Goal: Information Seeking & Learning: Understand process/instructions

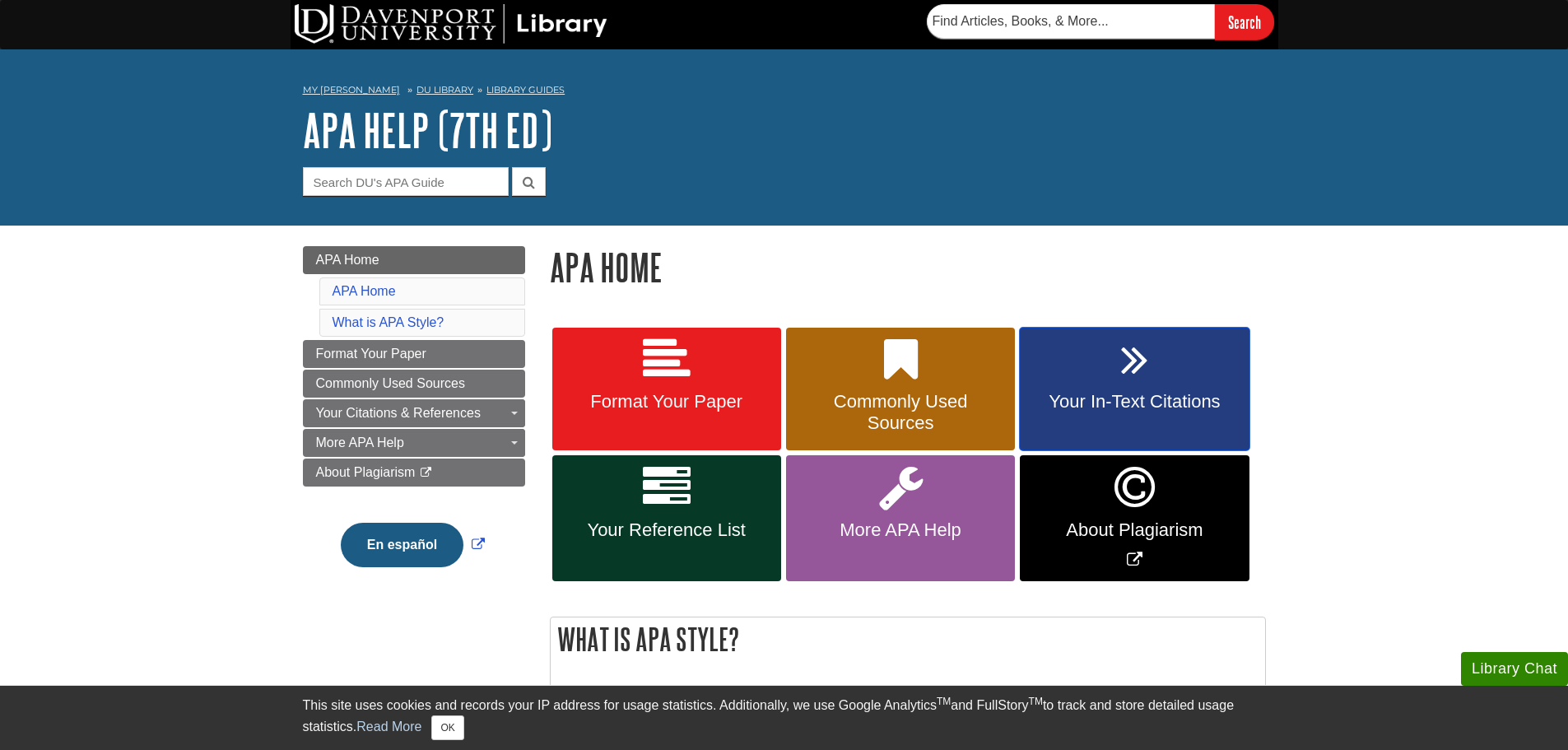
click at [1138, 373] on icon at bounding box center [1135, 359] width 27 height 48
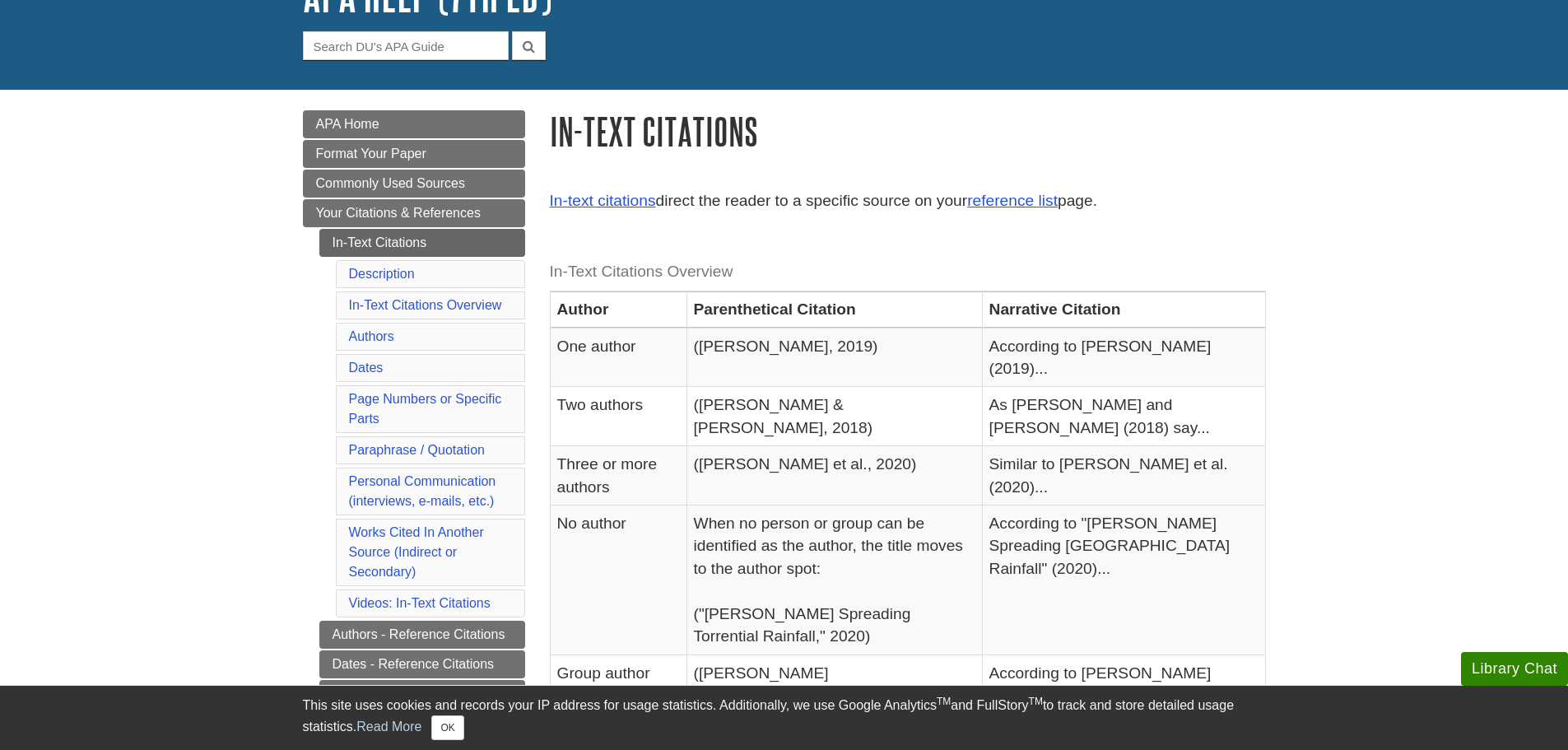
scroll to position [165, 0]
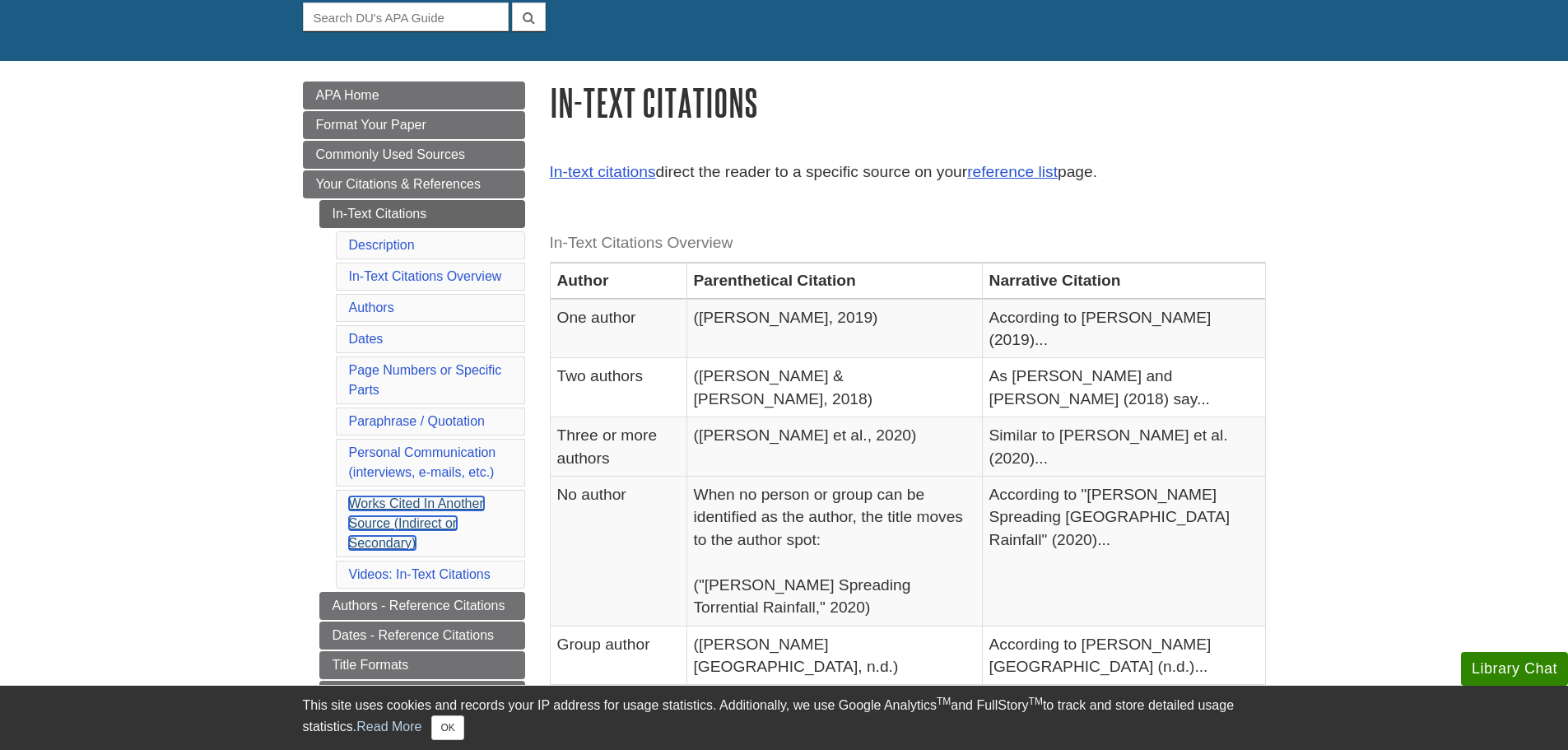
click at [396, 500] on link "Works Cited In Another Source (Indirect or Secondary)" at bounding box center [416, 523] width 135 height 53
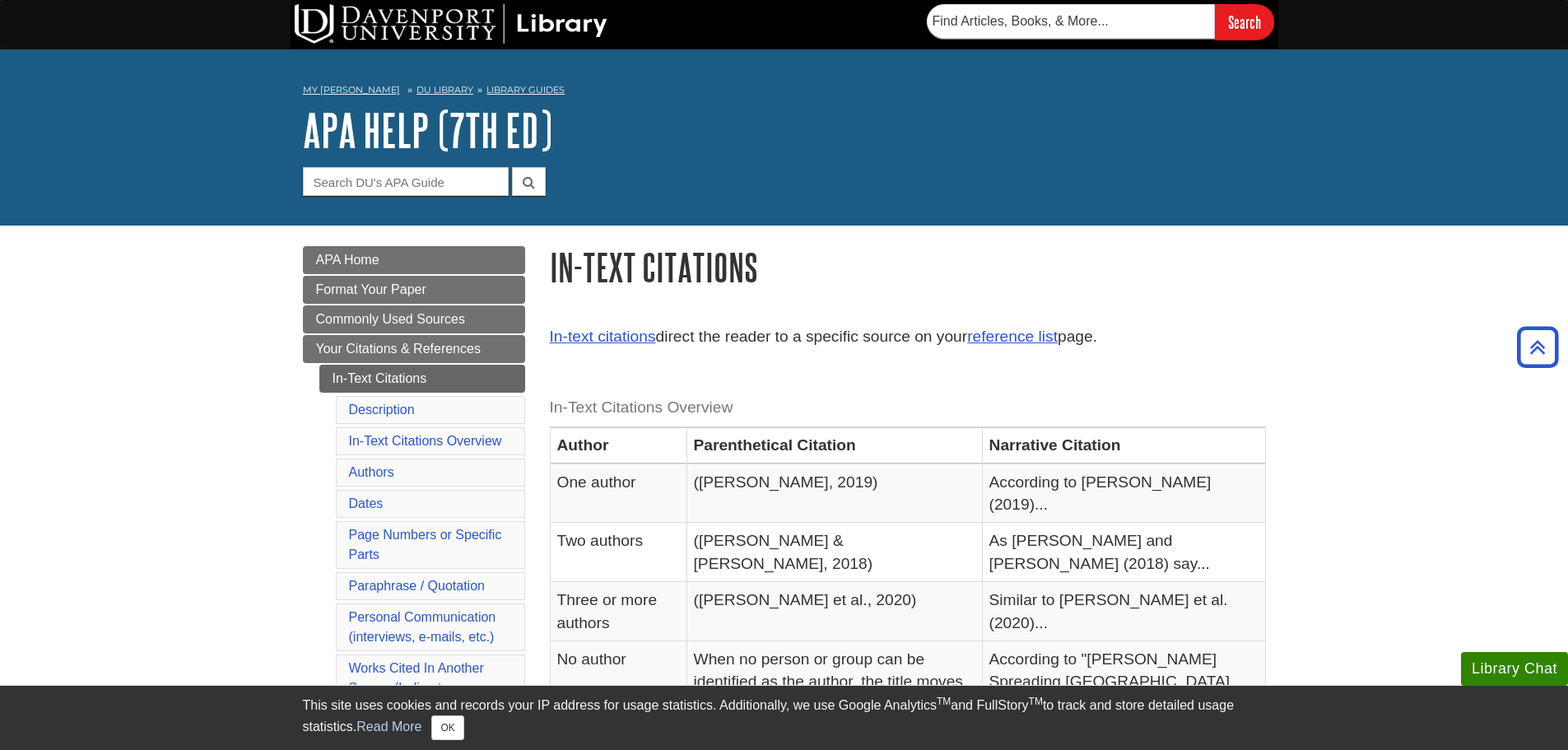
drag, startPoint x: 515, startPoint y: 404, endPoint x: 515, endPoint y: 167, distance: 237.0
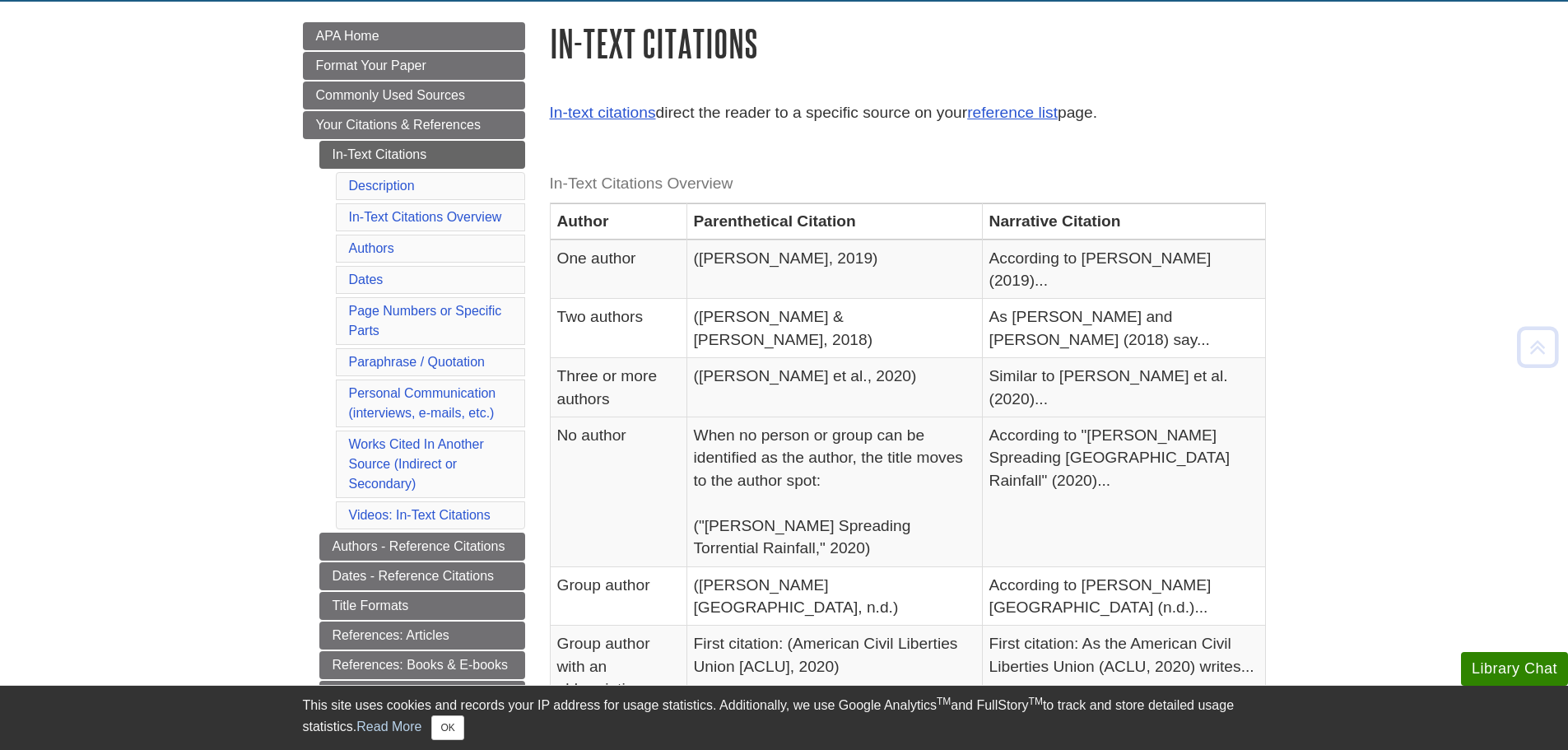
scroll to position [247, 0]
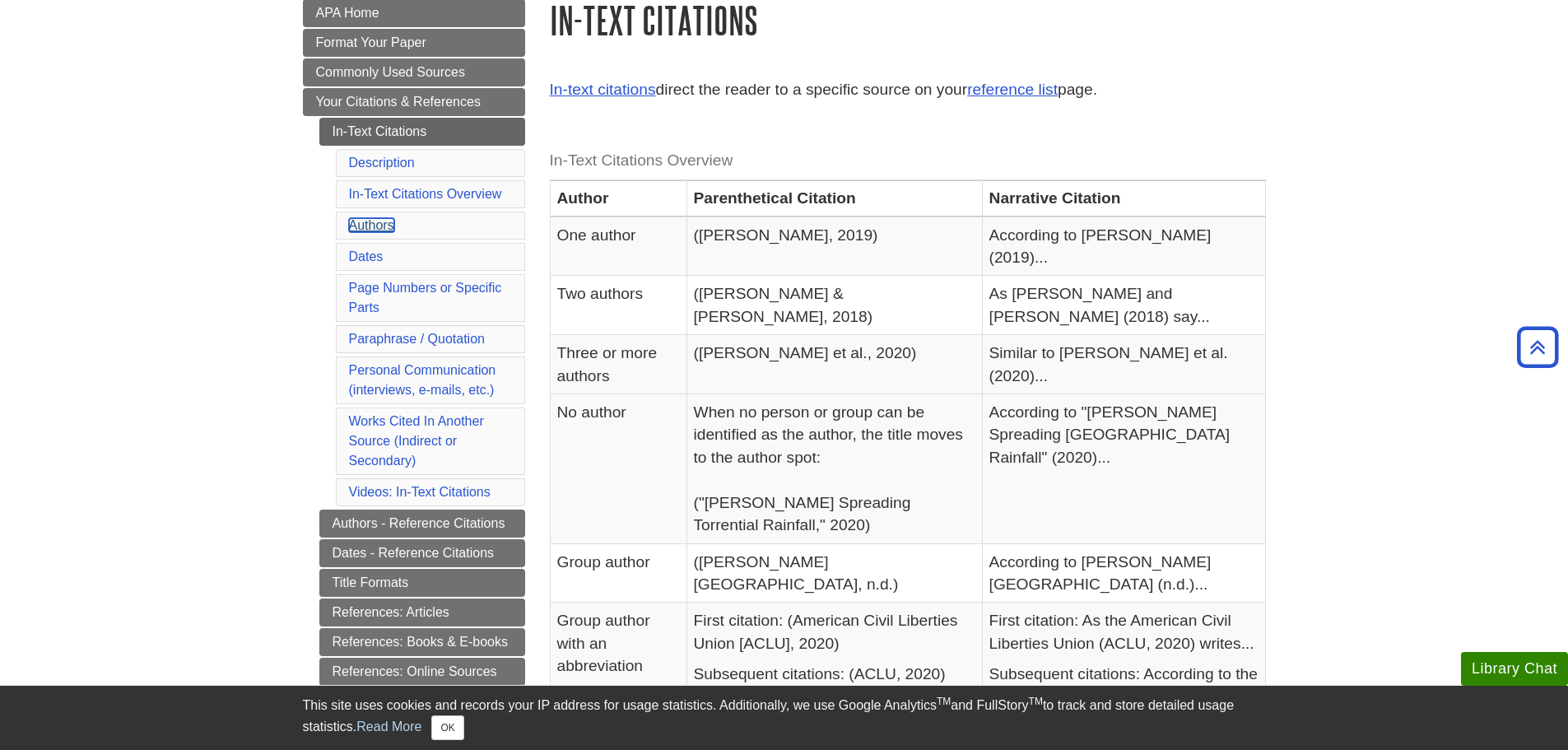
click at [384, 224] on link "Authors" at bounding box center [372, 224] width 45 height 14
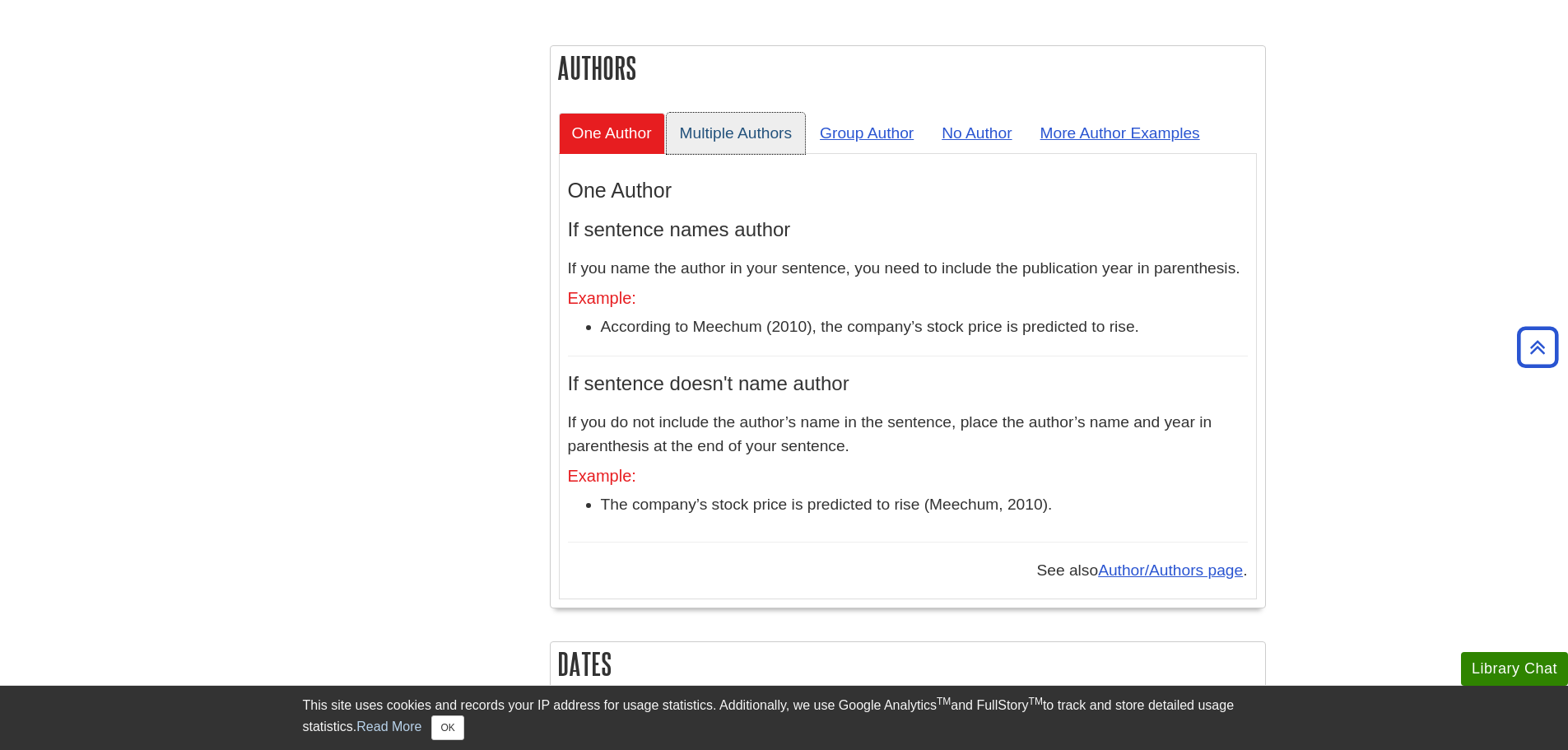
click at [736, 113] on link "Multiple Authors" at bounding box center [736, 133] width 139 height 41
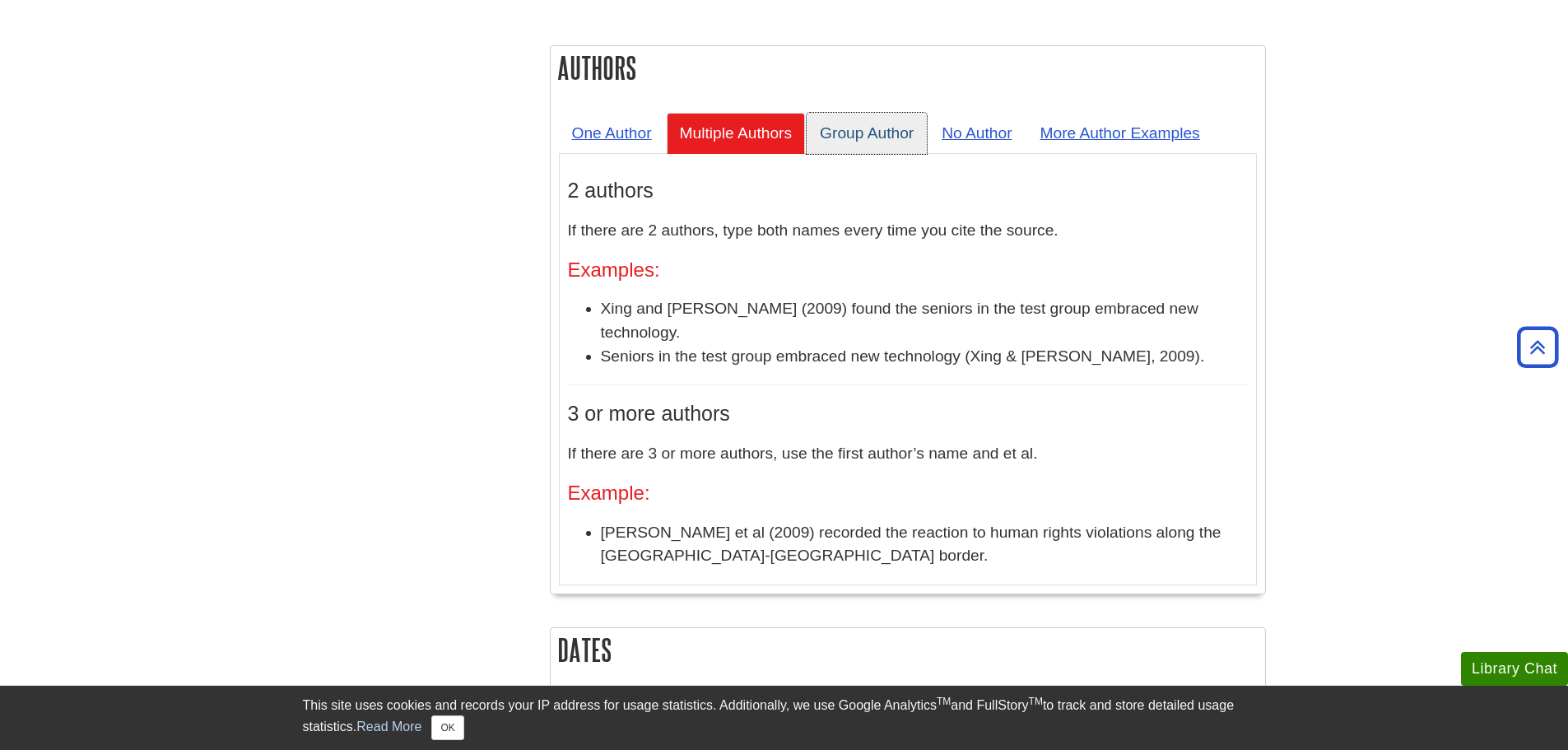
click at [858, 113] on link "Group Author" at bounding box center [866, 133] width 120 height 41
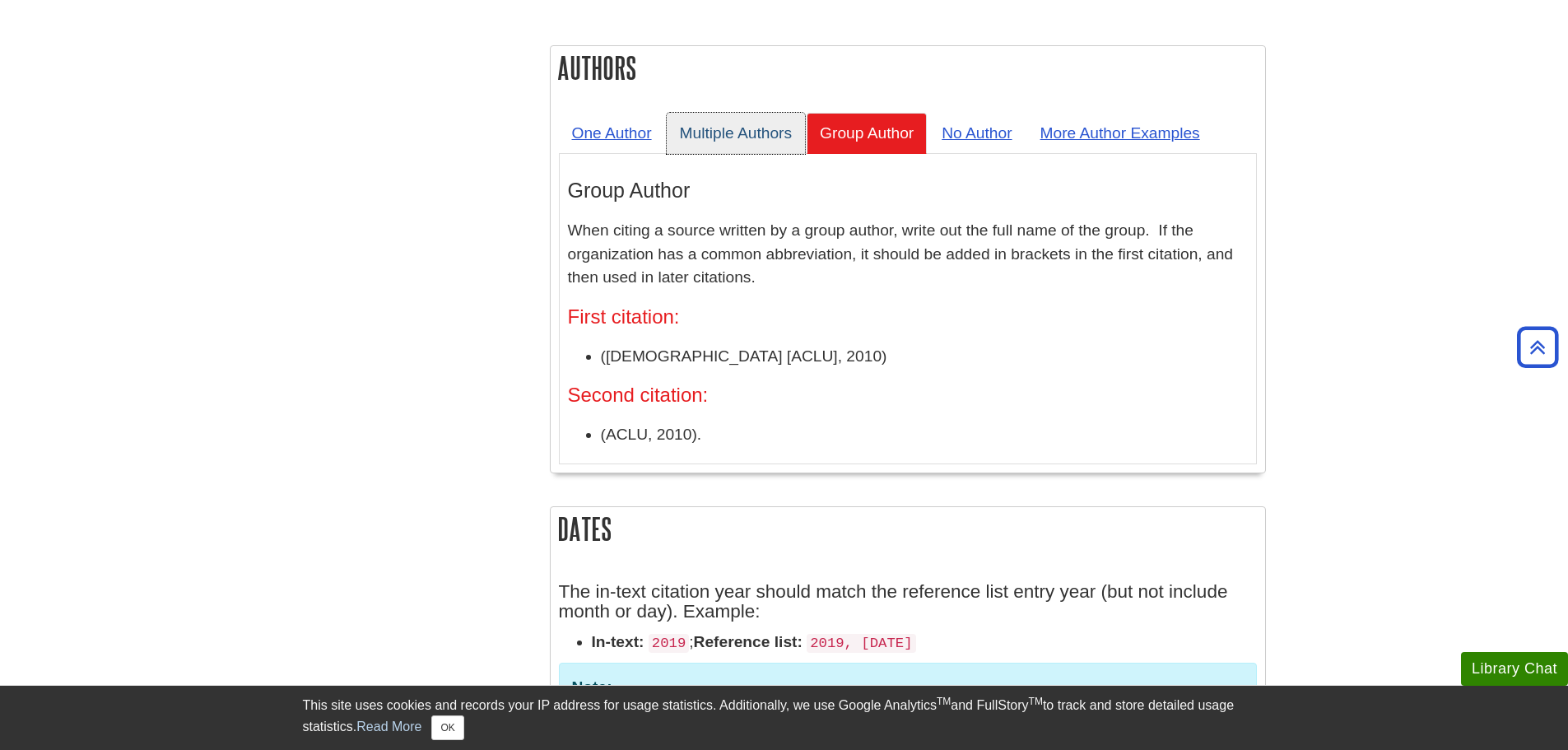
click at [749, 113] on link "Multiple Authors" at bounding box center [736, 133] width 139 height 41
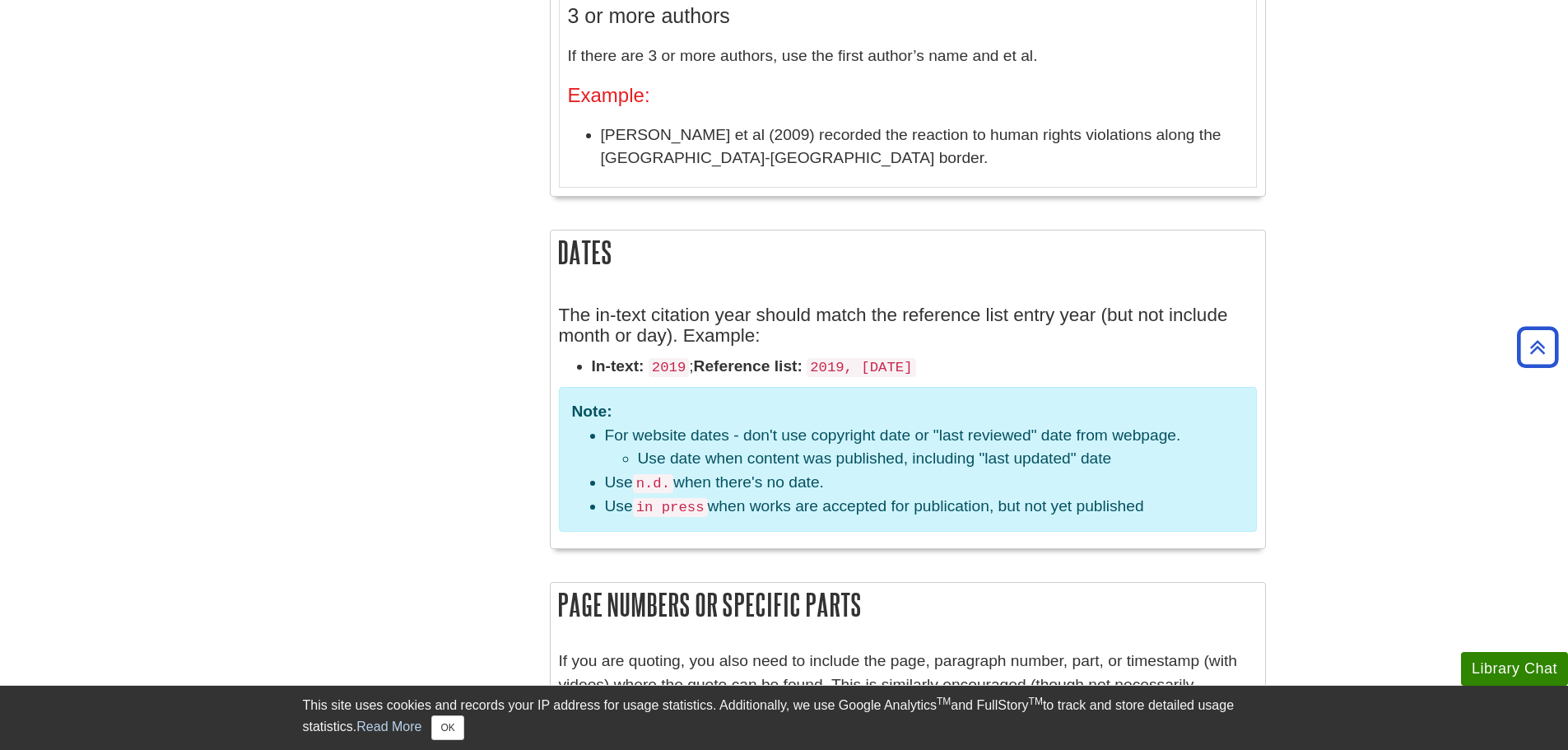
scroll to position [1927, 0]
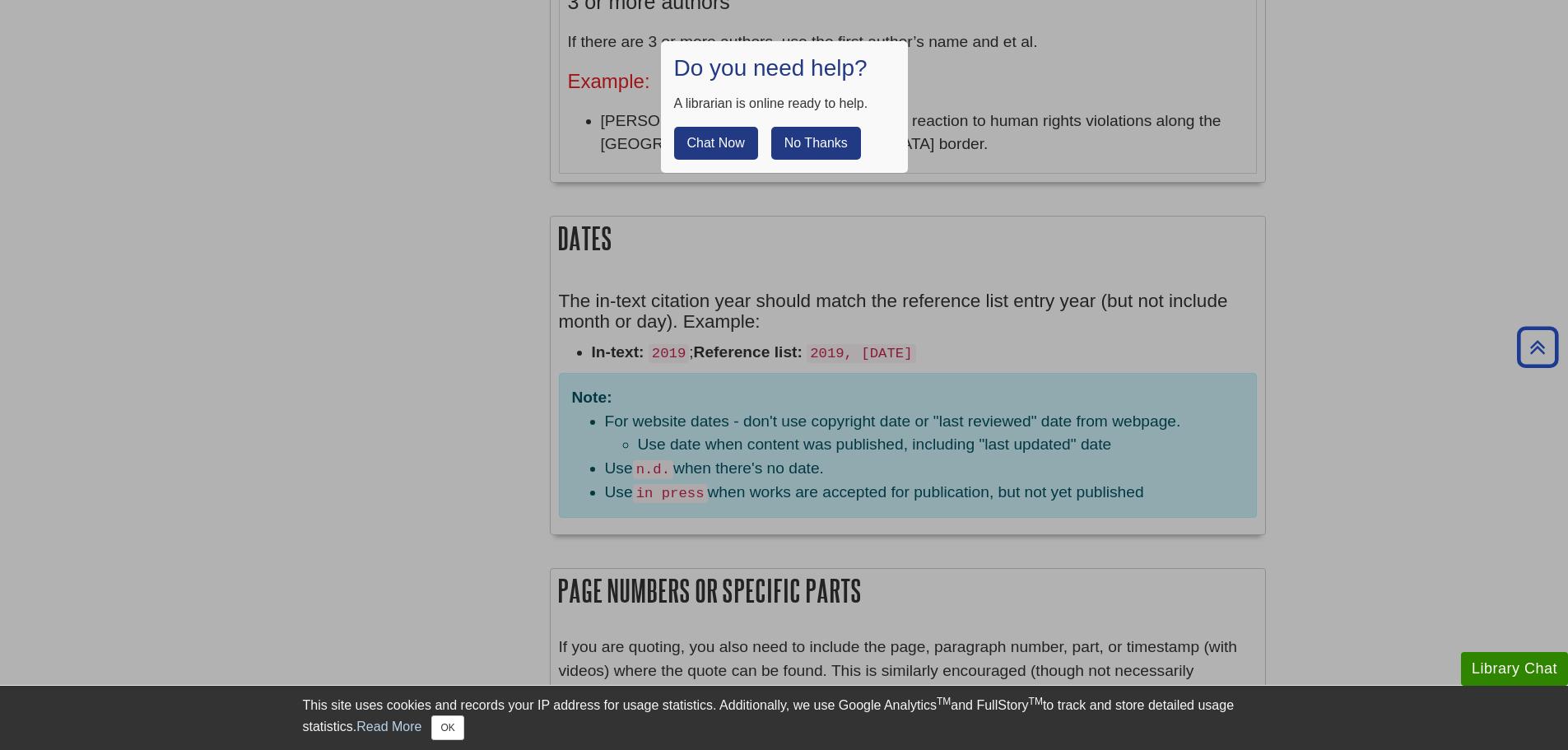
click at [825, 148] on button "No Thanks" at bounding box center [816, 143] width 90 height 33
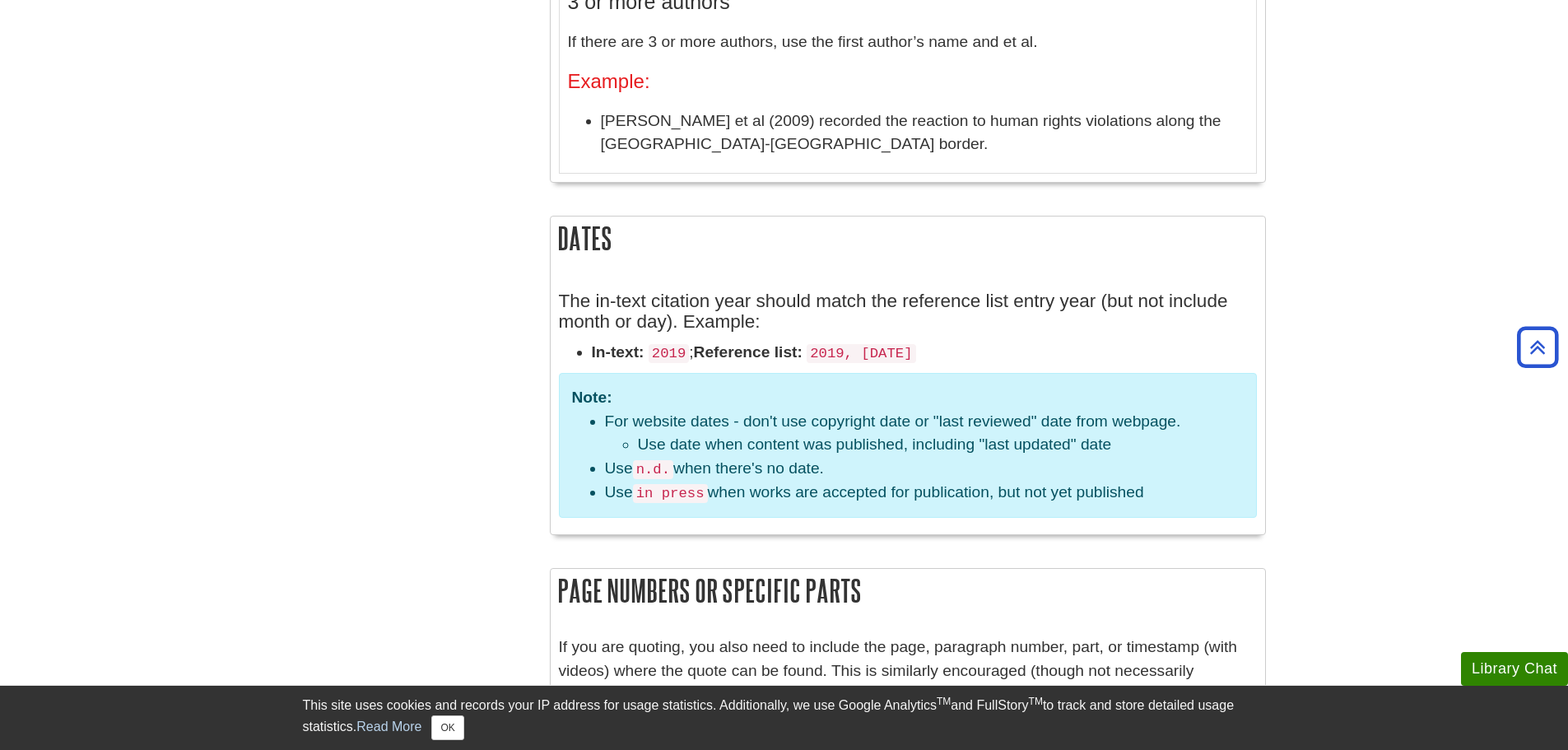
scroll to position [1229, 0]
